Goal: Task Accomplishment & Management: Use online tool/utility

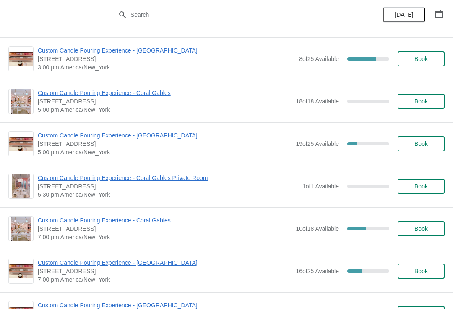
scroll to position [337, 0]
click at [163, 217] on span "Custom Candle Pouring Experience - Coral Gables" at bounding box center [165, 219] width 254 height 8
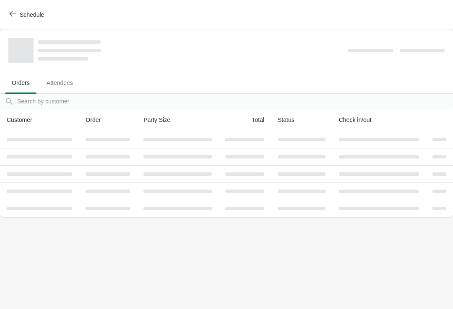
scroll to position [0, 0]
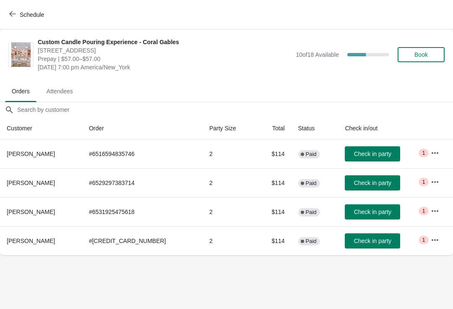
click at [31, 18] on button "Schedule" at bounding box center [27, 14] width 47 height 15
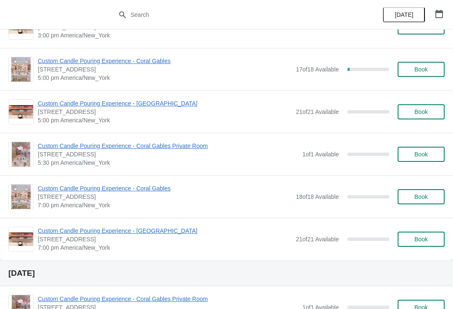
scroll to position [1070, 0]
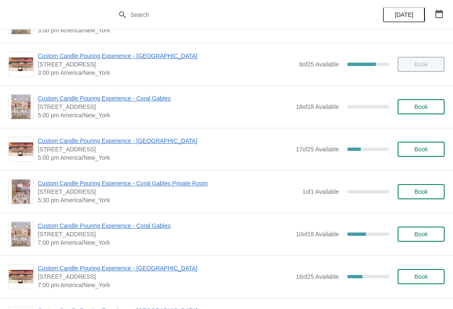
scroll to position [330, 0]
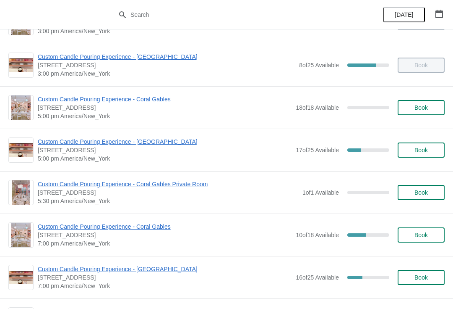
click at [47, 99] on span "Custom Candle Pouring Experience - Coral Gables" at bounding box center [165, 99] width 254 height 8
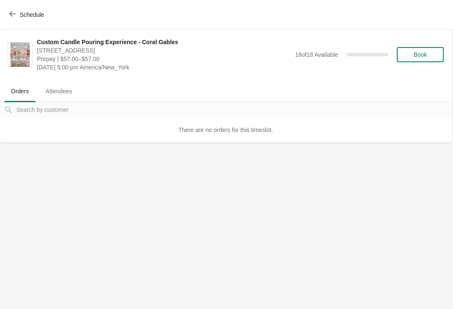
scroll to position [0, 0]
click at [16, 14] on icon "button" at bounding box center [12, 13] width 7 height 7
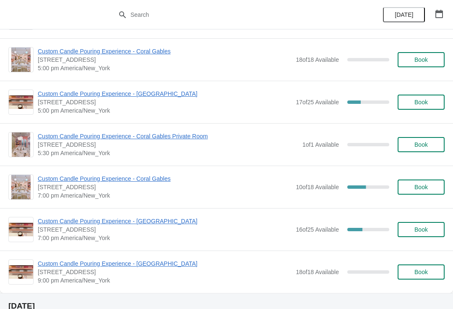
scroll to position [382, 0]
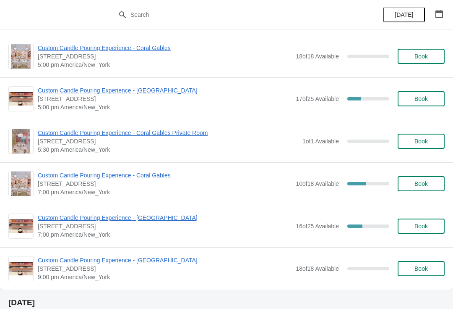
click at [46, 178] on span "Custom Candle Pouring Experience - Coral Gables" at bounding box center [165, 175] width 254 height 8
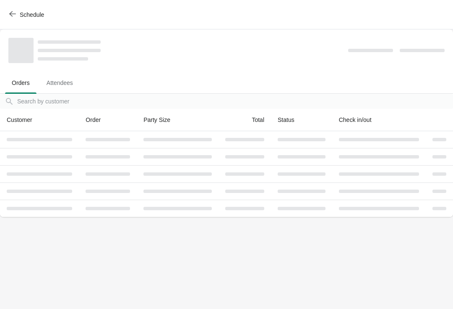
scroll to position [0, 0]
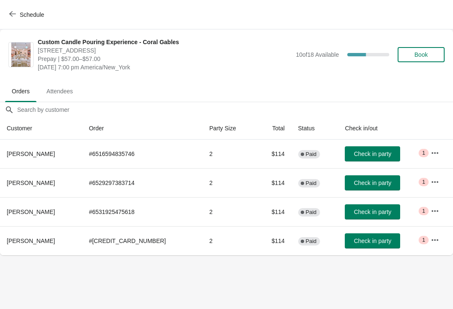
click at [30, 16] on span "Schedule" at bounding box center [32, 14] width 24 height 7
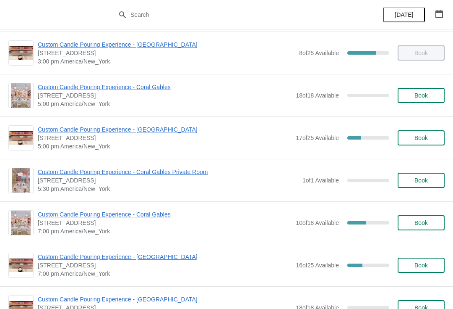
scroll to position [342, 0]
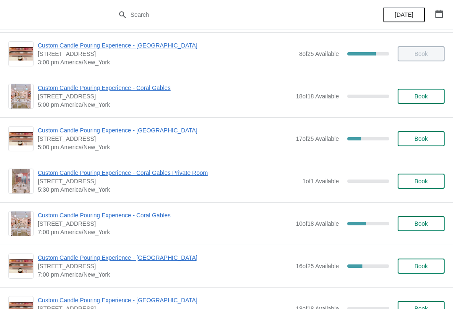
click at [148, 88] on span "Custom Candle Pouring Experience - Coral Gables" at bounding box center [165, 88] width 254 height 8
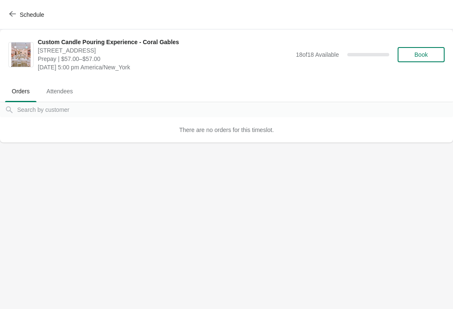
click at [425, 59] on button "Book" at bounding box center [421, 54] width 47 height 15
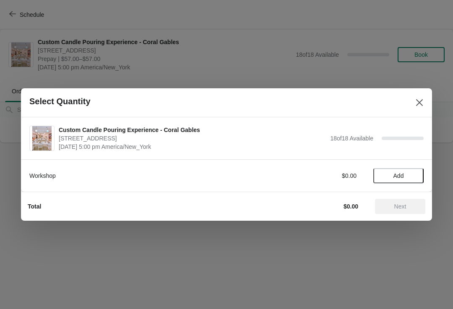
click at [384, 170] on button "Add" at bounding box center [399, 175] width 50 height 15
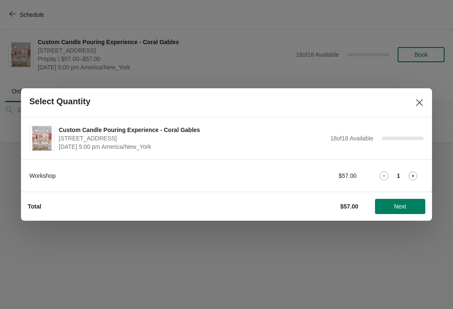
click at [409, 209] on span "Next" at bounding box center [400, 206] width 37 height 7
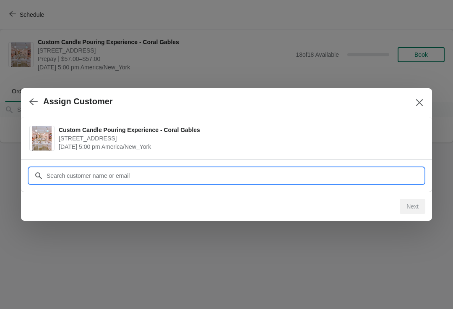
click at [228, 179] on input "Customer" at bounding box center [235, 175] width 378 height 15
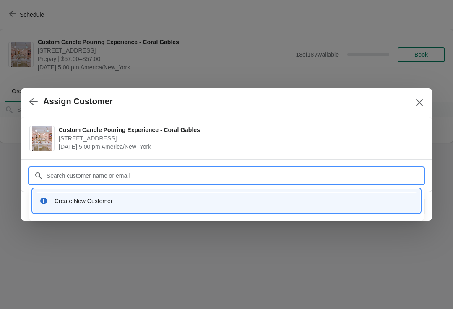
click at [140, 206] on div "Create New Customer" at bounding box center [226, 200] width 381 height 17
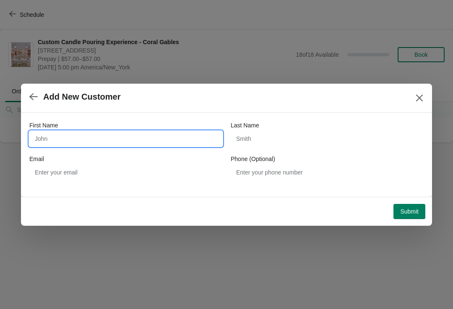
click at [139, 134] on input "First Name" at bounding box center [125, 138] width 193 height 15
type input "[PERSON_NAME]"
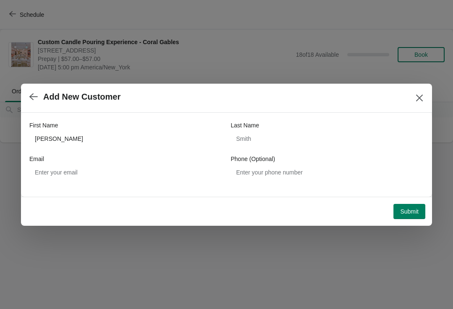
click at [406, 210] on span "Submit" at bounding box center [409, 211] width 18 height 7
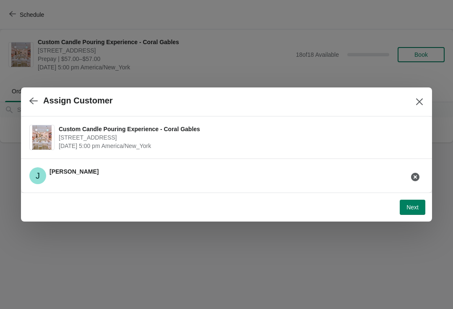
click at [411, 208] on span "Next" at bounding box center [413, 207] width 12 height 7
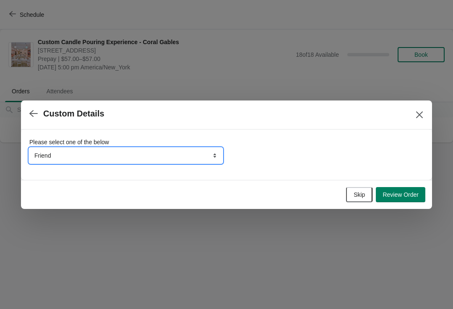
click at [200, 155] on select "Friend Instagram Tiktok Google Walk-by Attended an event Yelp" at bounding box center [125, 155] width 193 height 15
select select "Walk-by"
click at [173, 150] on select "Friend Instagram Tiktok Google Walk-by Attended an event Yelp" at bounding box center [125, 155] width 193 height 15
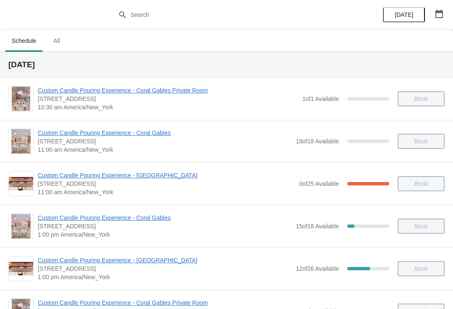
click at [208, 135] on span "Custom Candle Pouring Experience - Coral Gables" at bounding box center [165, 132] width 254 height 8
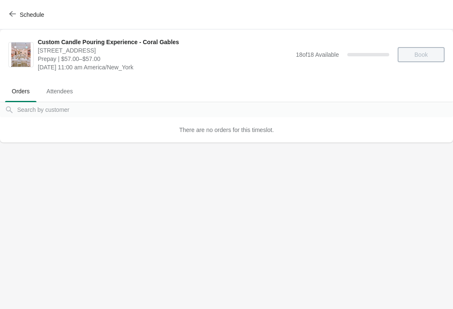
click at [32, 15] on span "Schedule" at bounding box center [32, 14] width 24 height 7
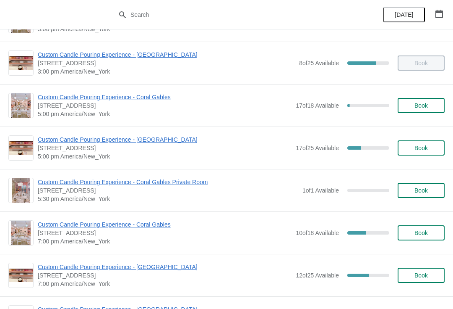
scroll to position [332, 0]
click at [55, 100] on span "Custom Candle Pouring Experience - Coral Gables" at bounding box center [165, 97] width 254 height 8
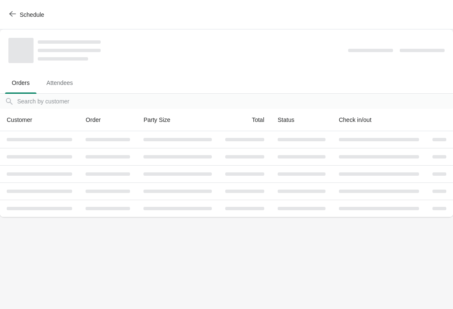
scroll to position [0, 0]
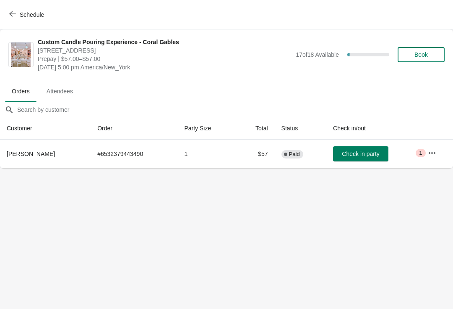
click at [356, 160] on button "Check in party" at bounding box center [360, 153] width 55 height 15
